Goal: Task Accomplishment & Management: Complete application form

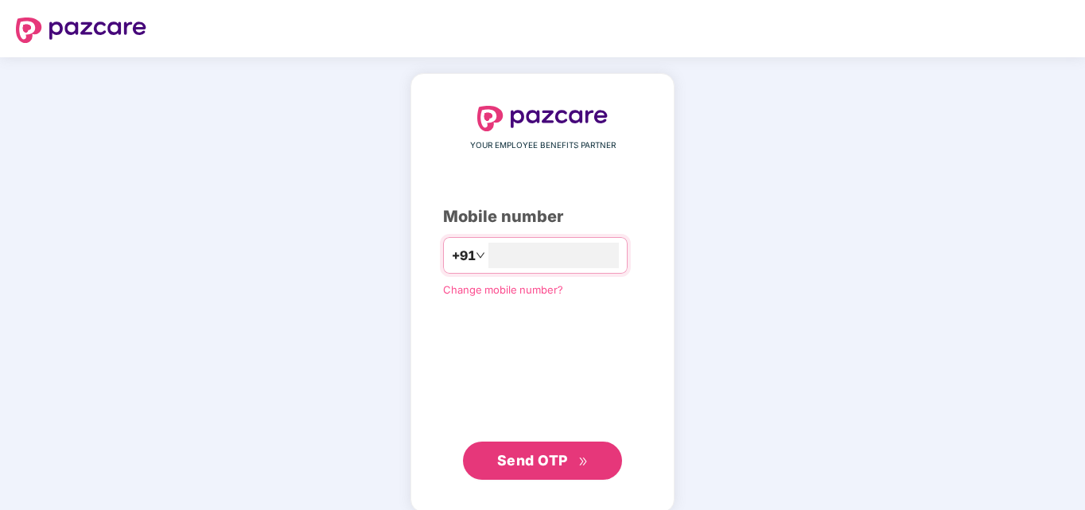
type input "*"
type input "**********"
click at [559, 464] on span "Send OTP" at bounding box center [532, 458] width 71 height 17
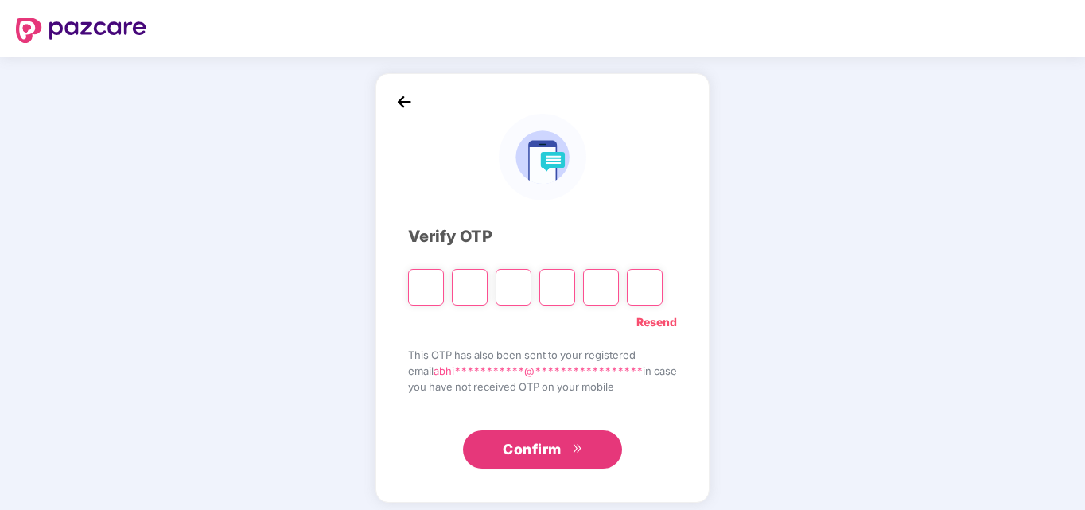
type input "*"
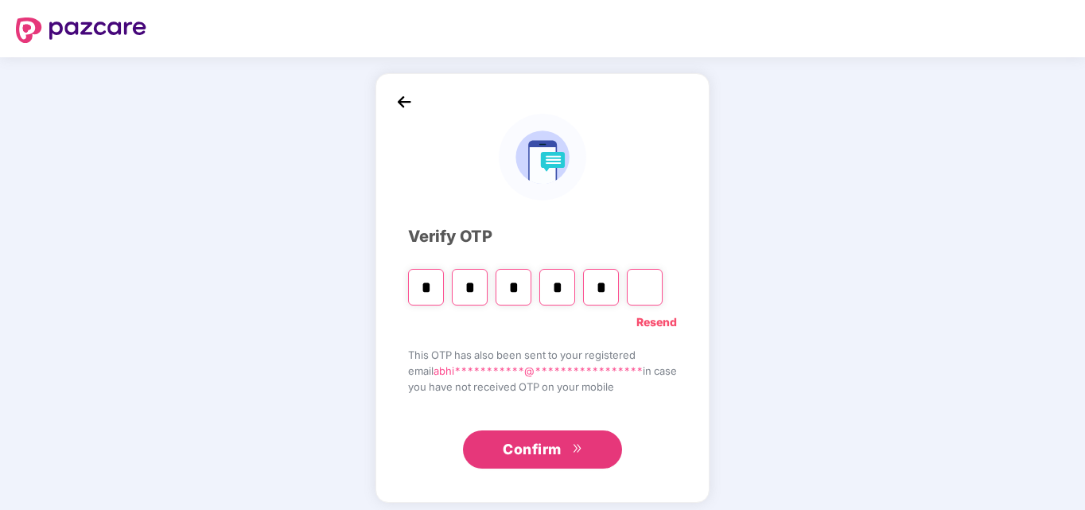
type input "*"
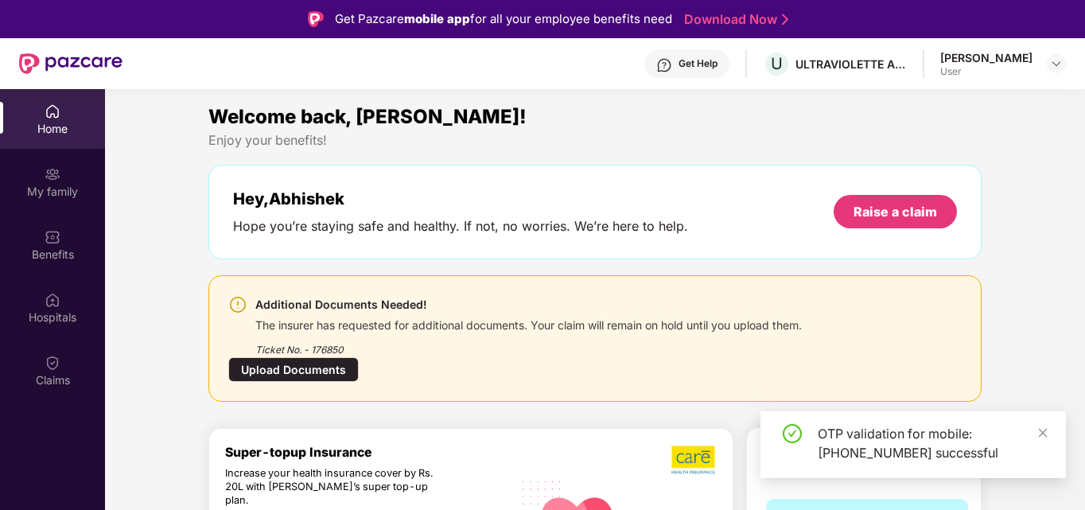
click at [321, 367] on div "Upload Documents" at bounding box center [293, 369] width 130 height 25
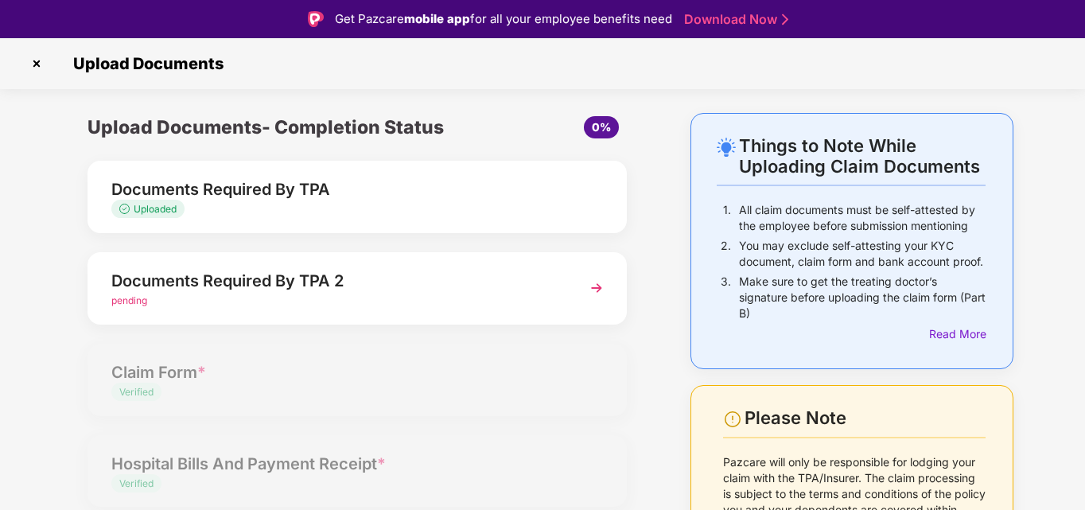
click at [383, 295] on div "pending" at bounding box center [336, 301] width 450 height 15
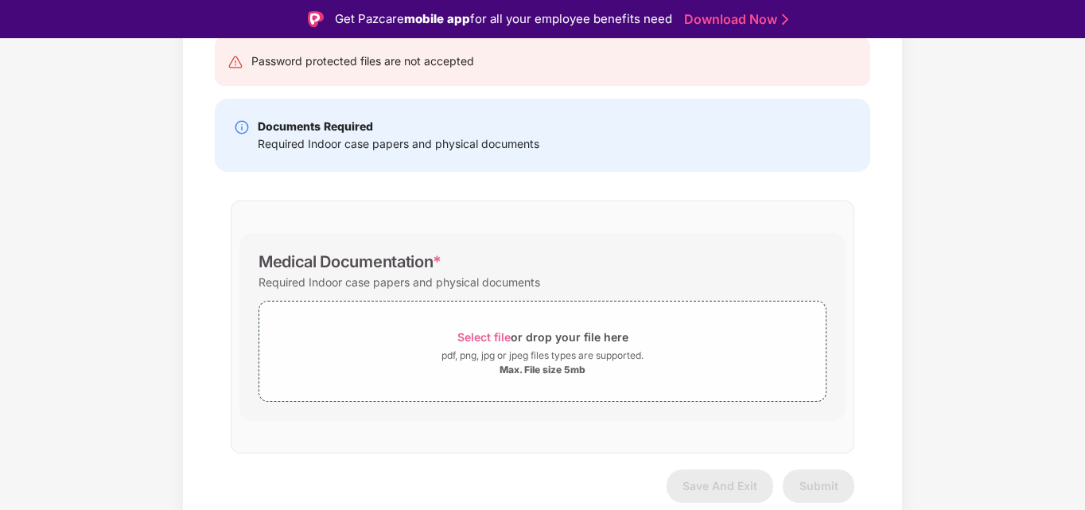
scroll to position [176, 0]
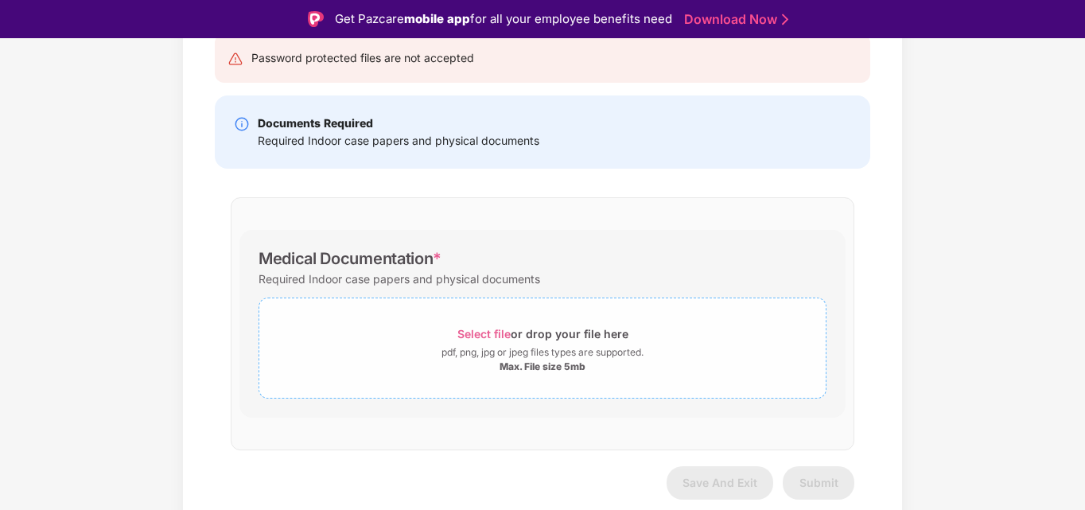
click at [497, 331] on span "Select file" at bounding box center [483, 334] width 53 height 14
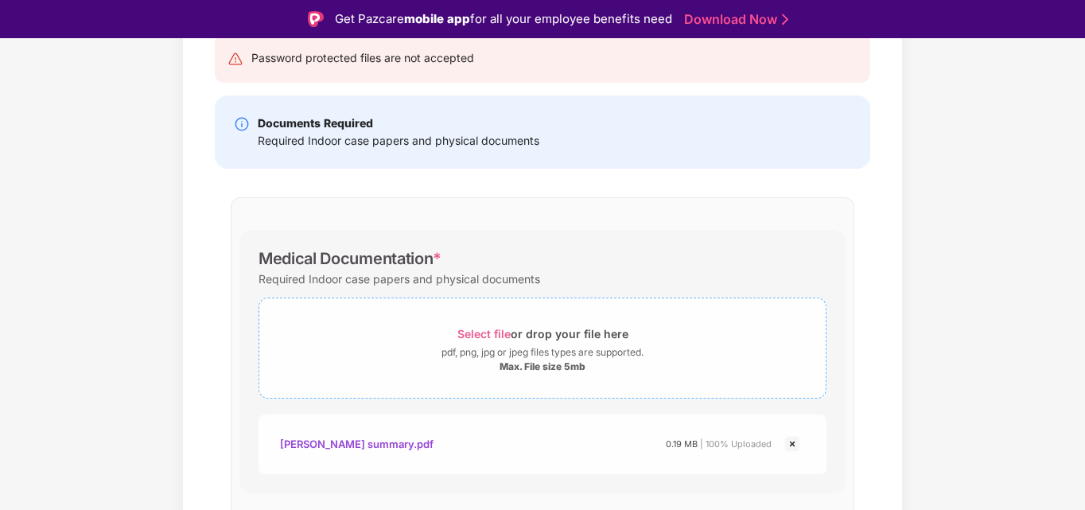
click at [501, 334] on span "Select file" at bounding box center [483, 334] width 53 height 14
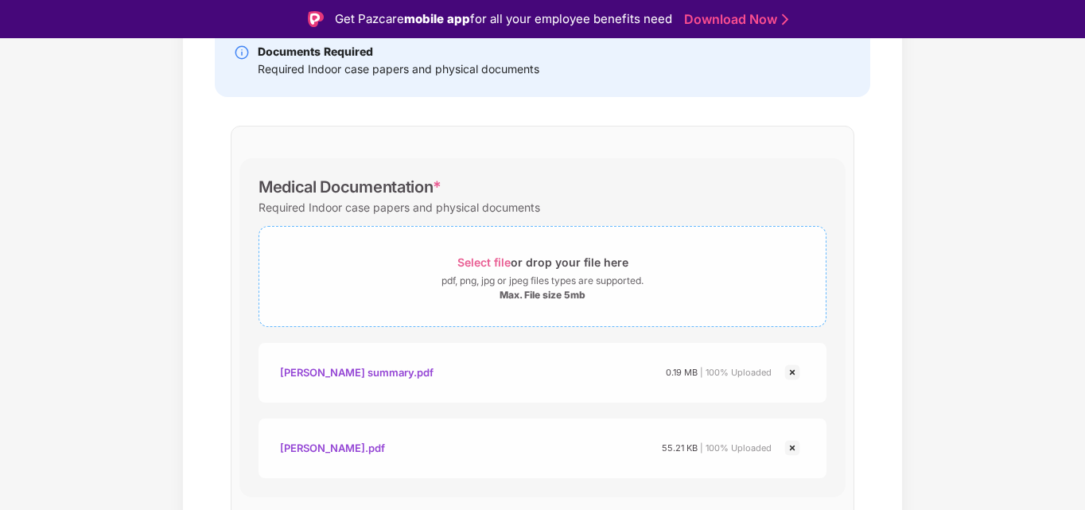
scroll to position [327, 0]
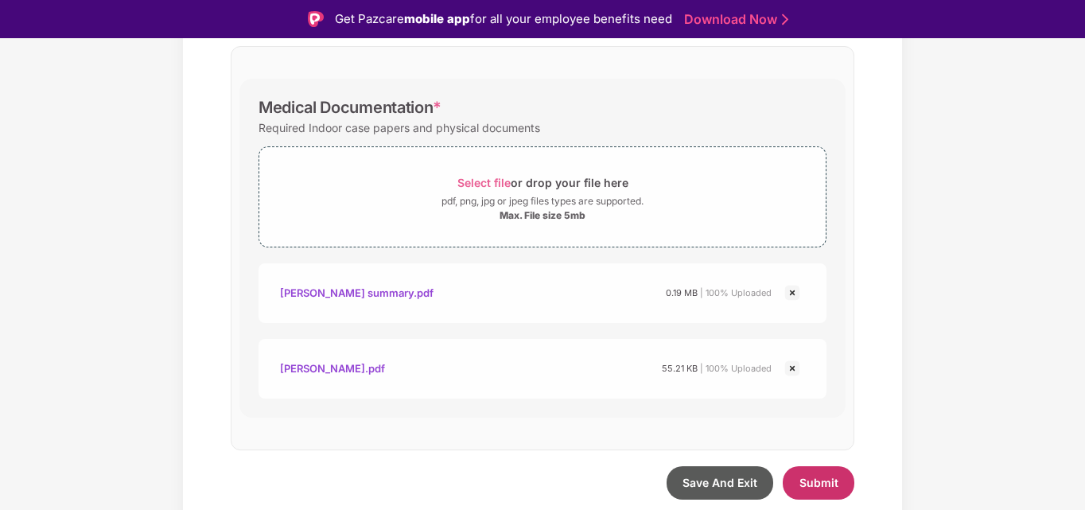
click at [825, 484] on span "Submit" at bounding box center [818, 483] width 39 height 14
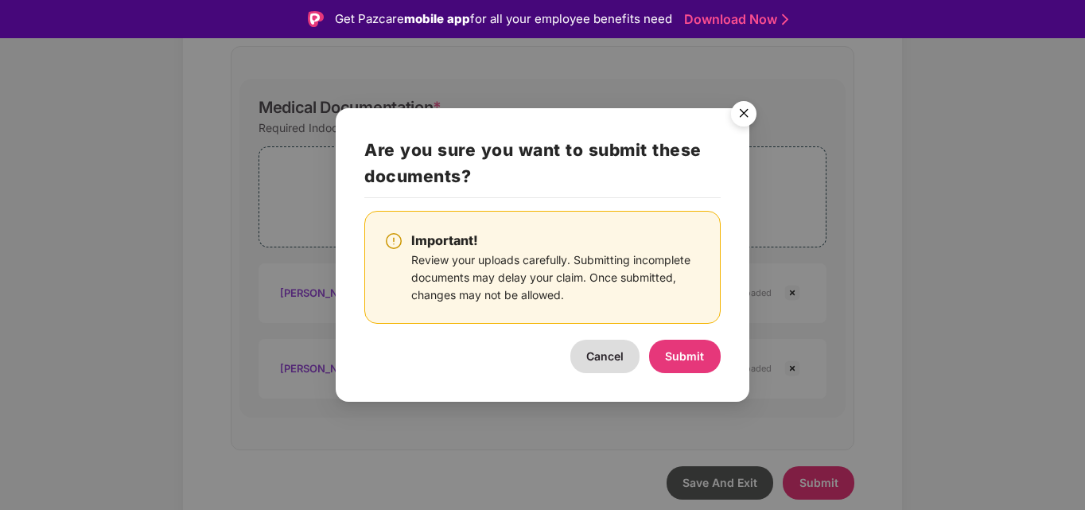
click at [600, 359] on button "Cancel" at bounding box center [604, 356] width 69 height 33
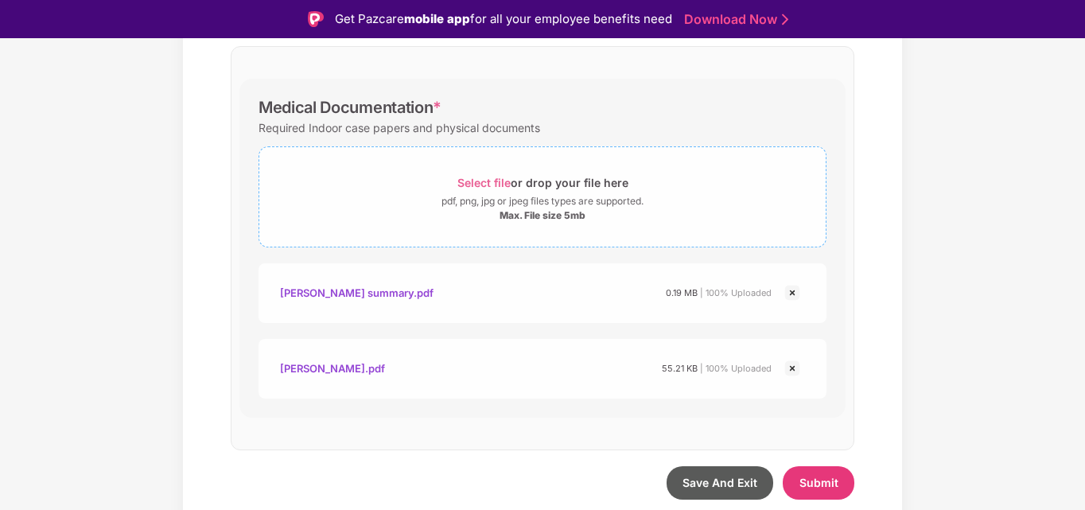
click at [477, 180] on span "Select file" at bounding box center [483, 183] width 53 height 14
click at [806, 467] on button "Submit" at bounding box center [819, 482] width 72 height 33
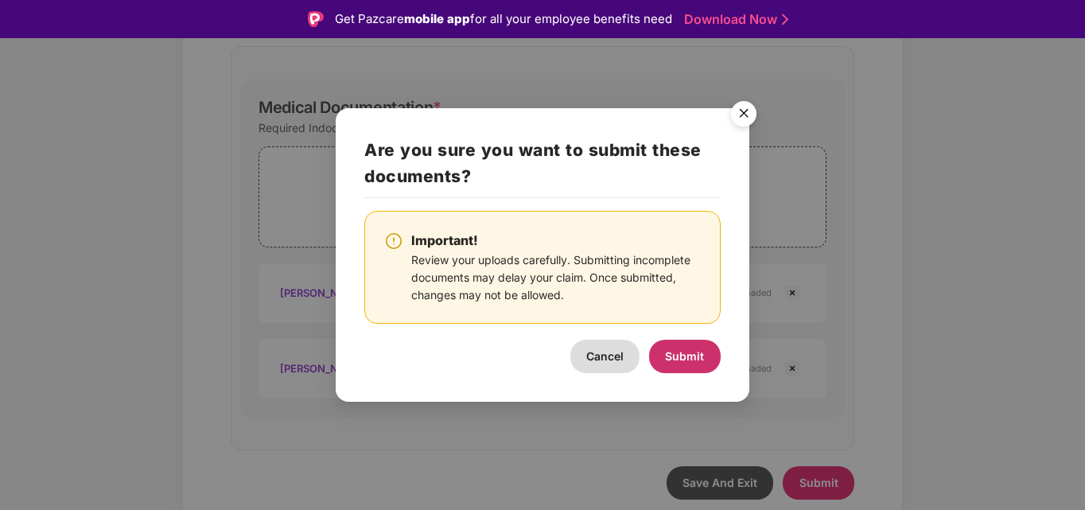
click at [686, 356] on span "Submit" at bounding box center [684, 356] width 39 height 14
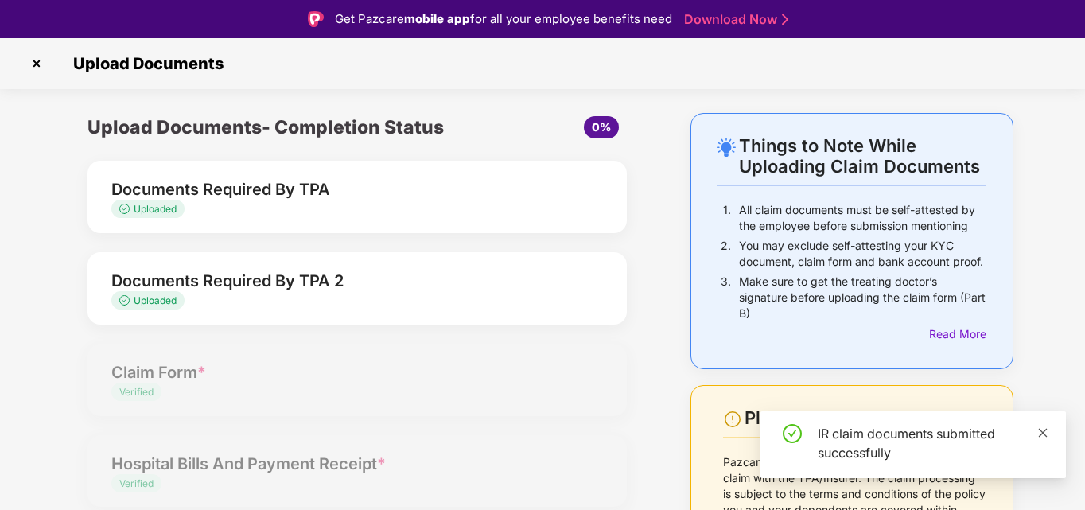
click at [1040, 433] on icon "close" at bounding box center [1042, 432] width 11 height 11
